Goal: Information Seeking & Learning: Compare options

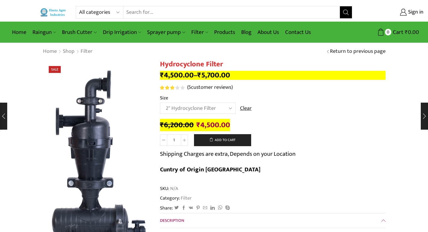
select select "2" Hydrocyclone Filter"
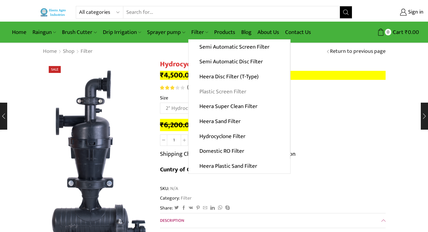
click at [216, 91] on link "Plastic Screen Filter" at bounding box center [238, 91] width 101 height 15
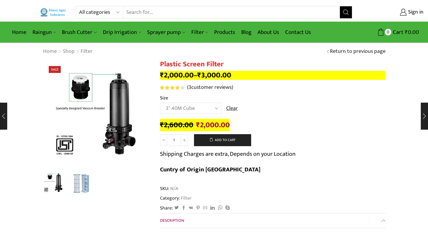
click at [160, 103] on select "Choose an option 2" 2.5" 3" 40M Cube 3" 50M Cube" at bounding box center [191, 108] width 62 height 11
select select "3" 40M Cube"
drag, startPoint x: 206, startPoint y: 15, endPoint x: 206, endPoint y: 12, distance: 3.3
click at [206, 15] on input "Search input" at bounding box center [231, 12] width 216 height 12
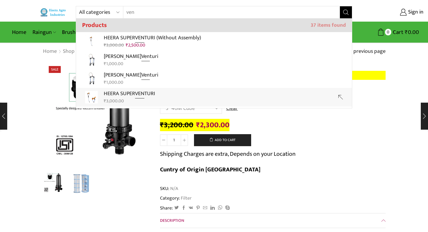
click at [142, 96] on strong "VEN" at bounding box center [139, 93] width 9 height 9
type input "HEERA SUPER VENTURI"
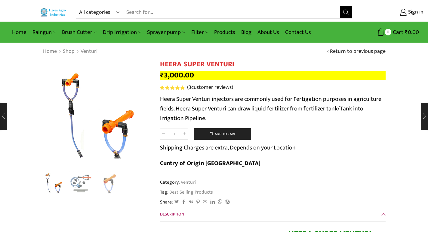
click at [187, 13] on input "Search input" at bounding box center [231, 12] width 216 height 12
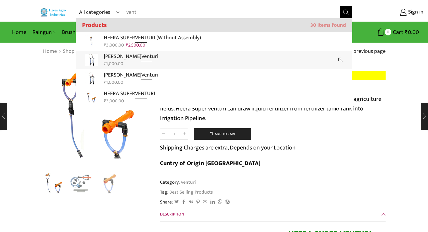
click at [156, 59] on link "Heera Nano Vent uri ₹ 1,000.00" at bounding box center [214, 60] width 276 height 19
type input "Heera Nano Venturi"
